Goal: Task Accomplishment & Management: Use online tool/utility

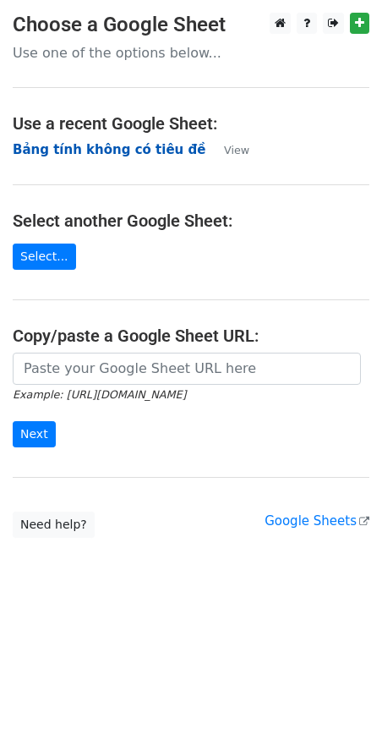
click at [76, 145] on strong "Bảng tính không có tiêu đề" at bounding box center [109, 149] width 193 height 15
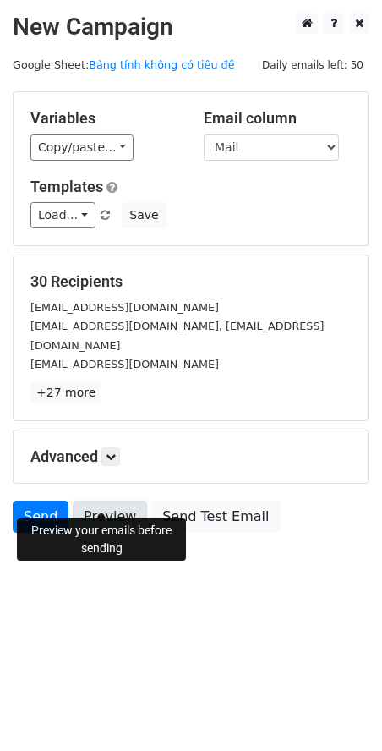
click at [93, 501] on link "Preview" at bounding box center [110, 517] width 74 height 32
click at [31, 501] on link "Send" at bounding box center [41, 517] width 56 height 32
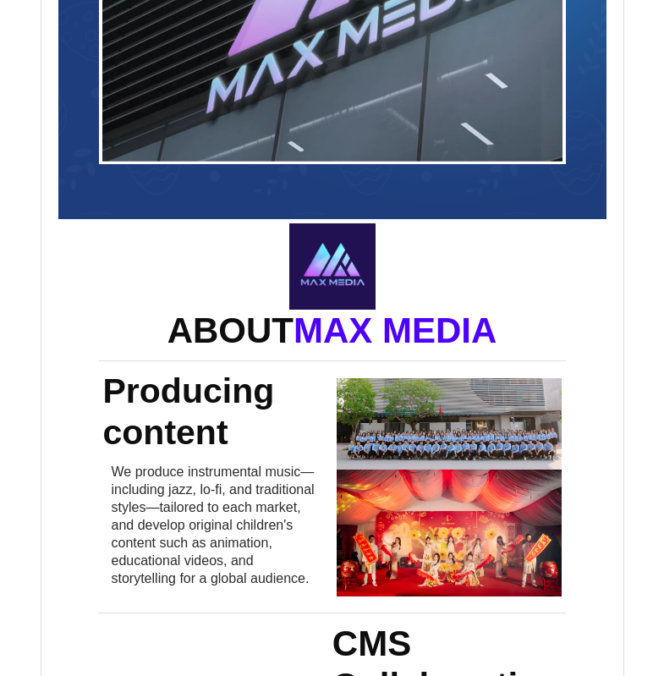
scroll to position [1523, 0]
